Goal: Transaction & Acquisition: Obtain resource

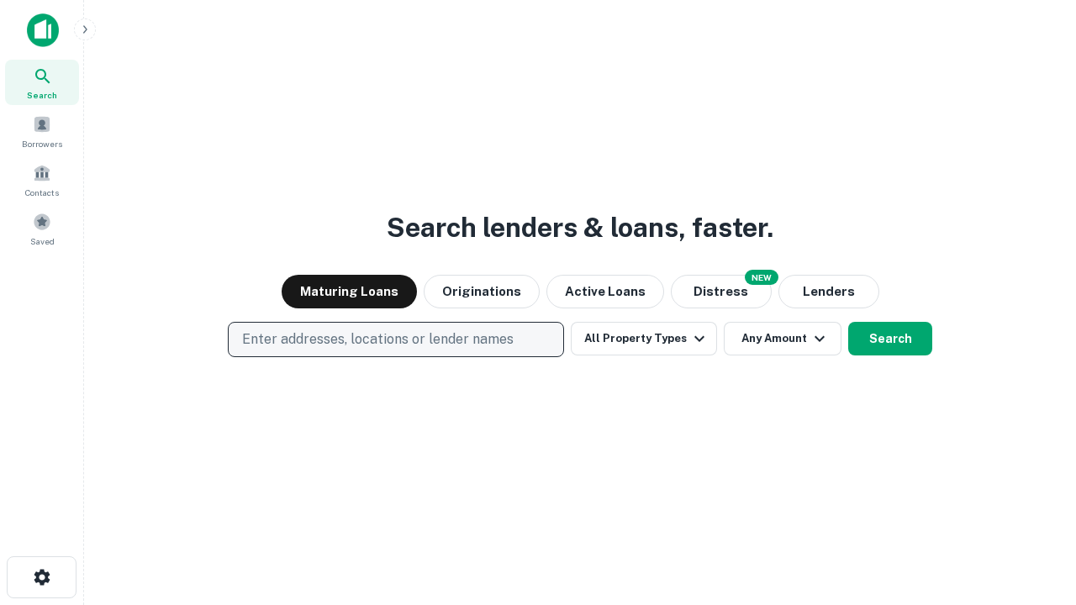
click at [395, 339] on p "Enter addresses, locations or lender names" at bounding box center [377, 339] width 271 height 20
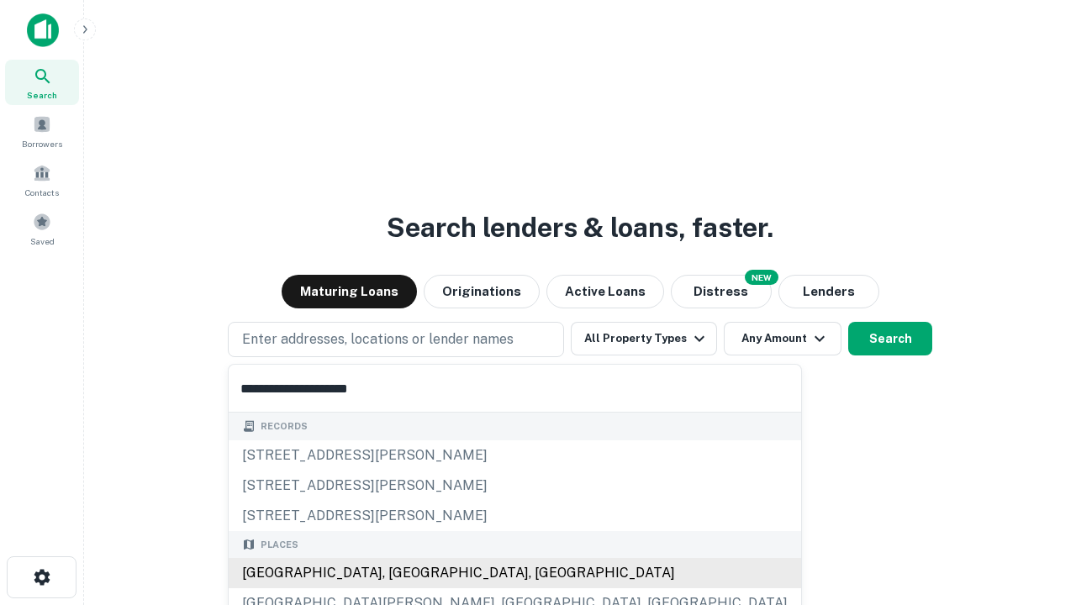
click at [402, 573] on div "[GEOGRAPHIC_DATA], [GEOGRAPHIC_DATA], [GEOGRAPHIC_DATA]" at bounding box center [515, 573] width 572 height 30
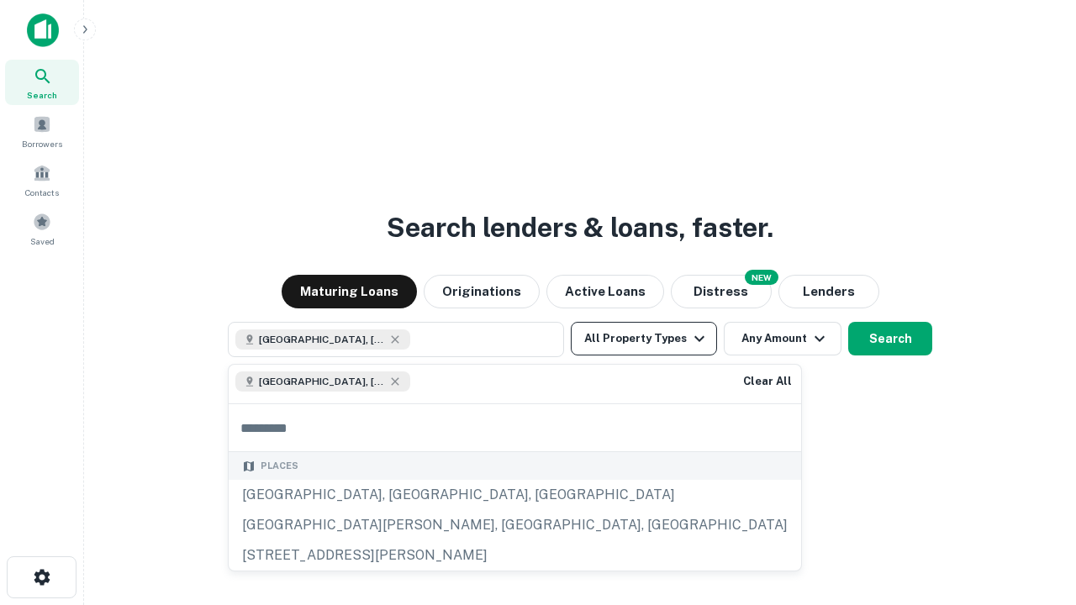
click at [644, 339] on button "All Property Types" at bounding box center [644, 339] width 146 height 34
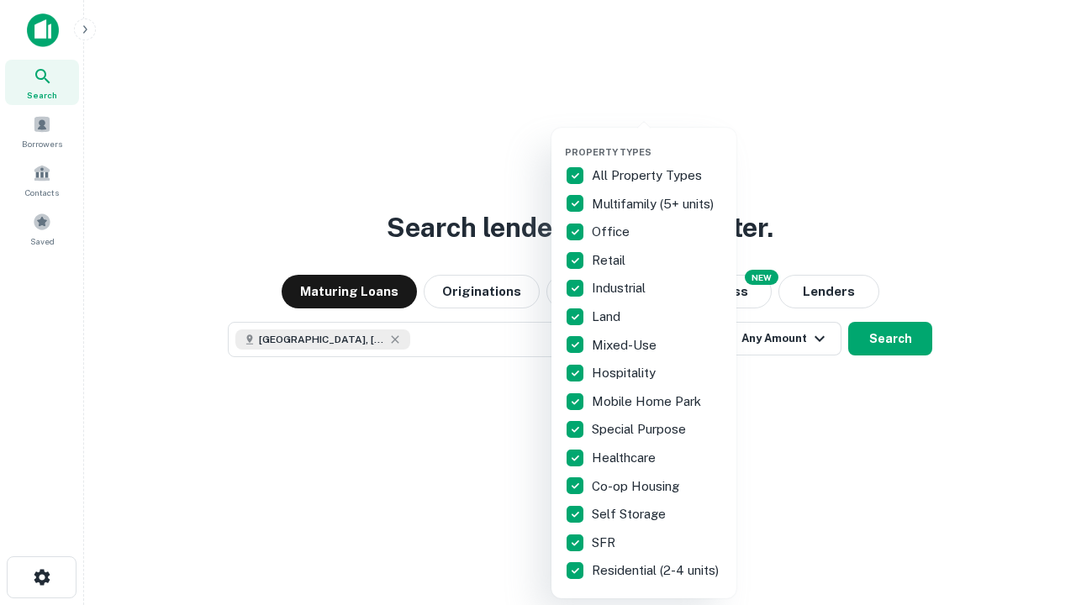
click at [657, 141] on button "button" at bounding box center [657, 141] width 185 height 1
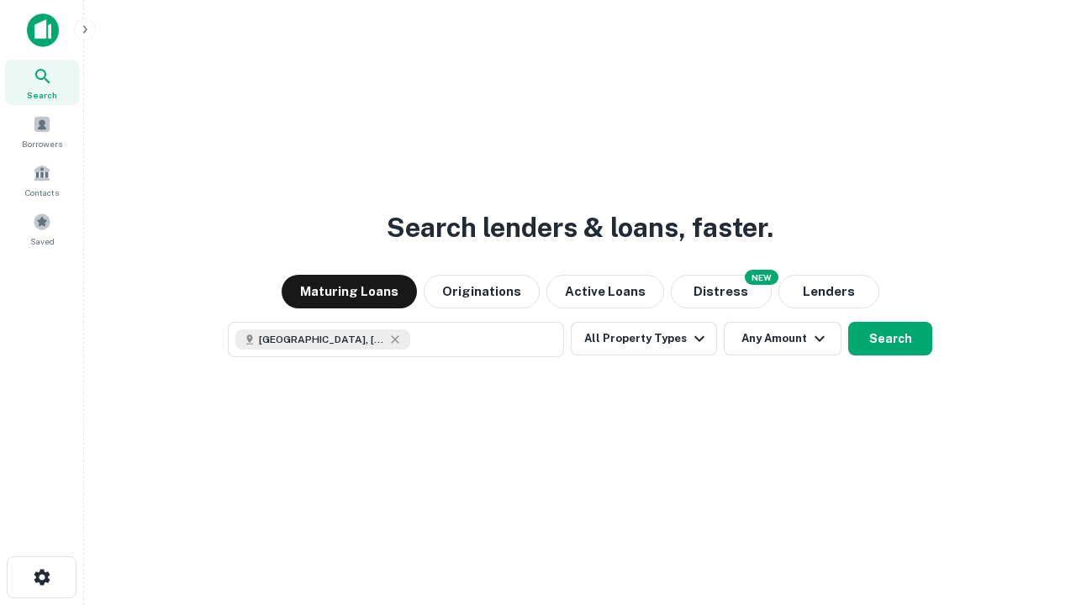
scroll to position [27, 0]
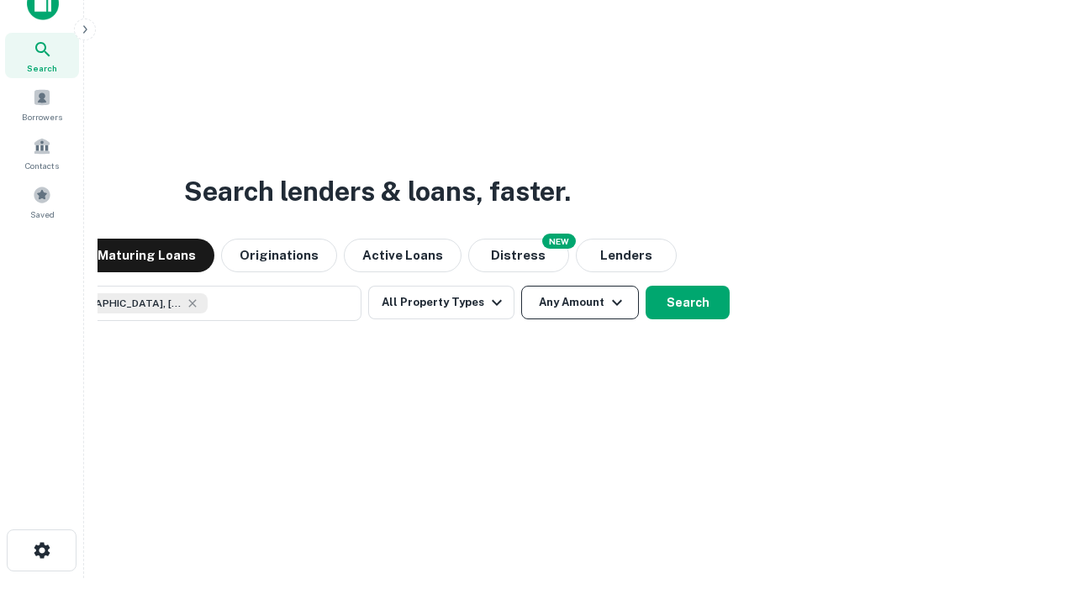
click at [521, 286] on button "Any Amount" at bounding box center [580, 303] width 118 height 34
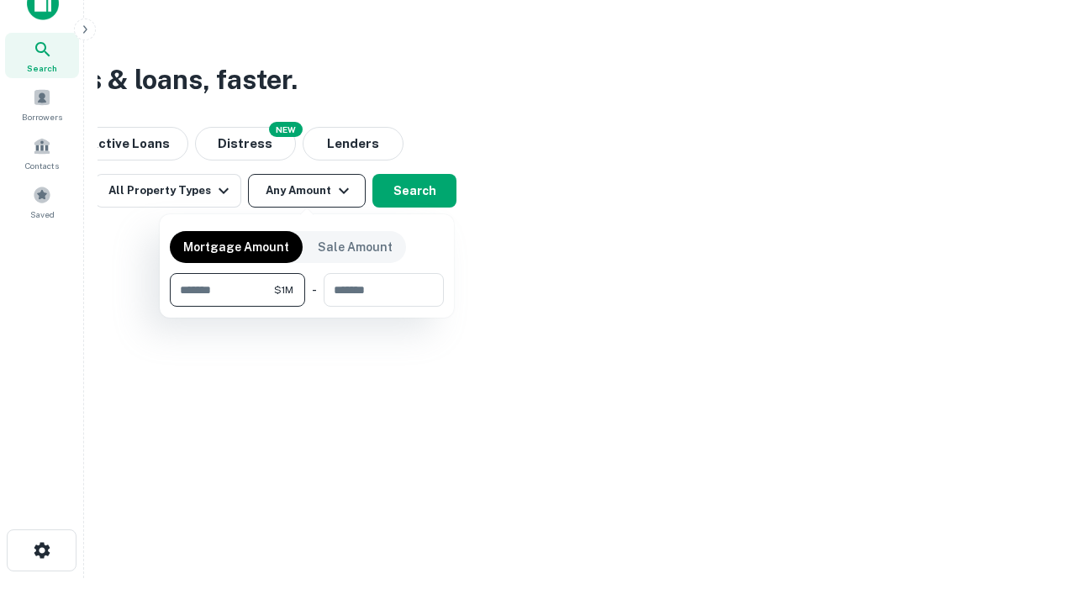
type input "*******"
click at [307, 307] on button "button" at bounding box center [307, 307] width 274 height 1
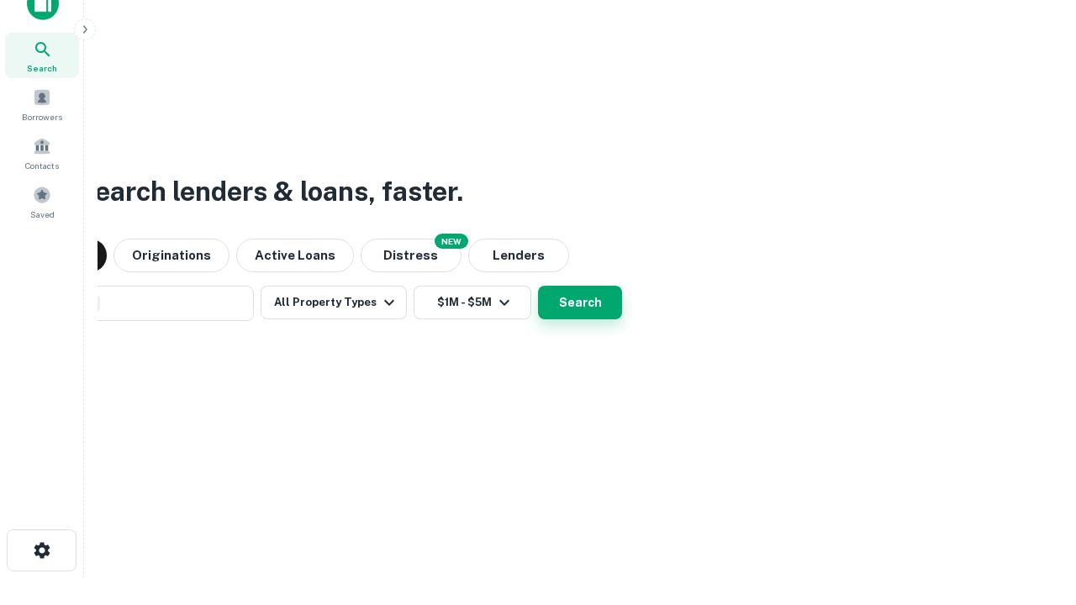
click at [538, 286] on button "Search" at bounding box center [580, 303] width 84 height 34
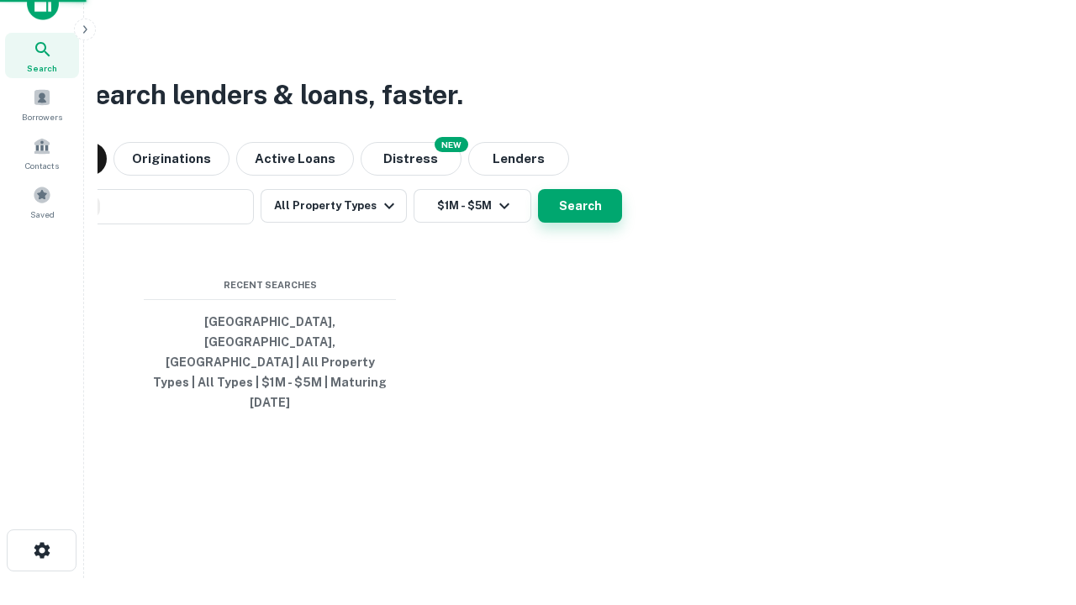
scroll to position [45, 476]
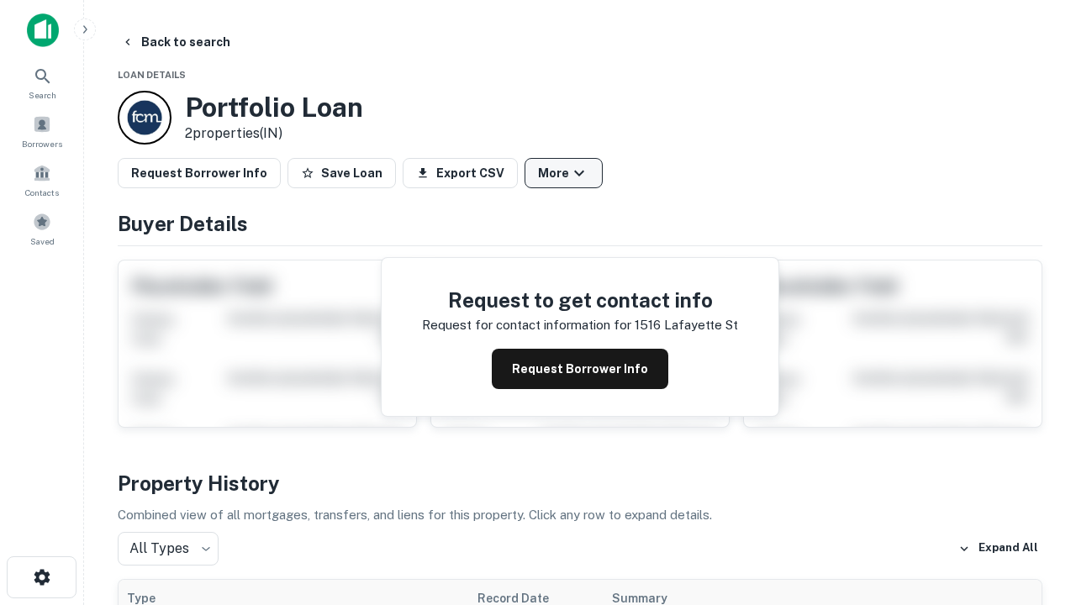
click at [563, 173] on button "More" at bounding box center [563, 173] width 78 height 30
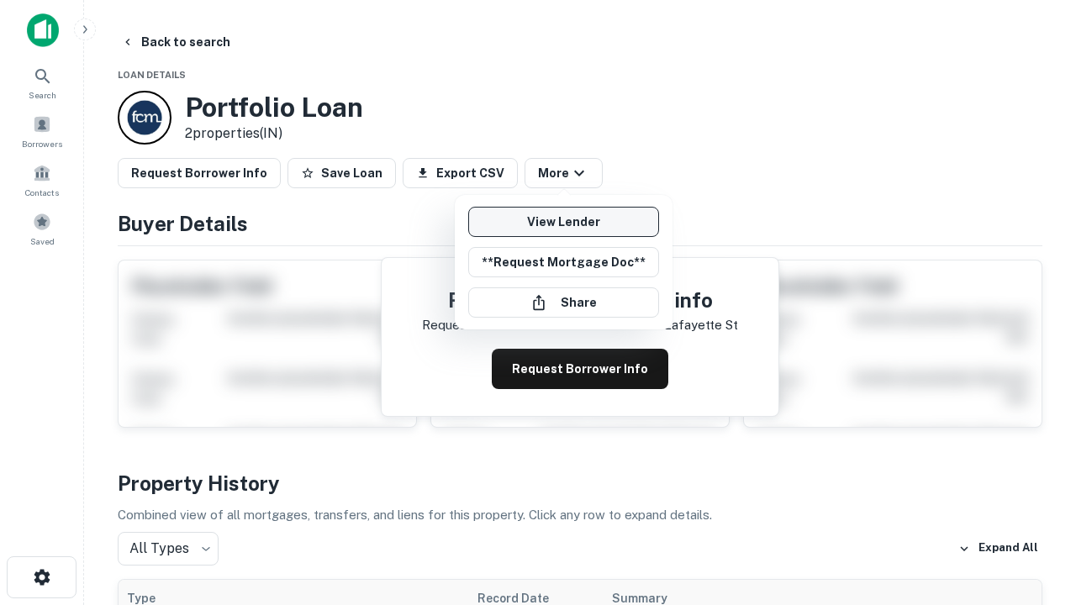
click at [563, 222] on link "View Lender" at bounding box center [563, 222] width 191 height 30
